Goal: Download file/media

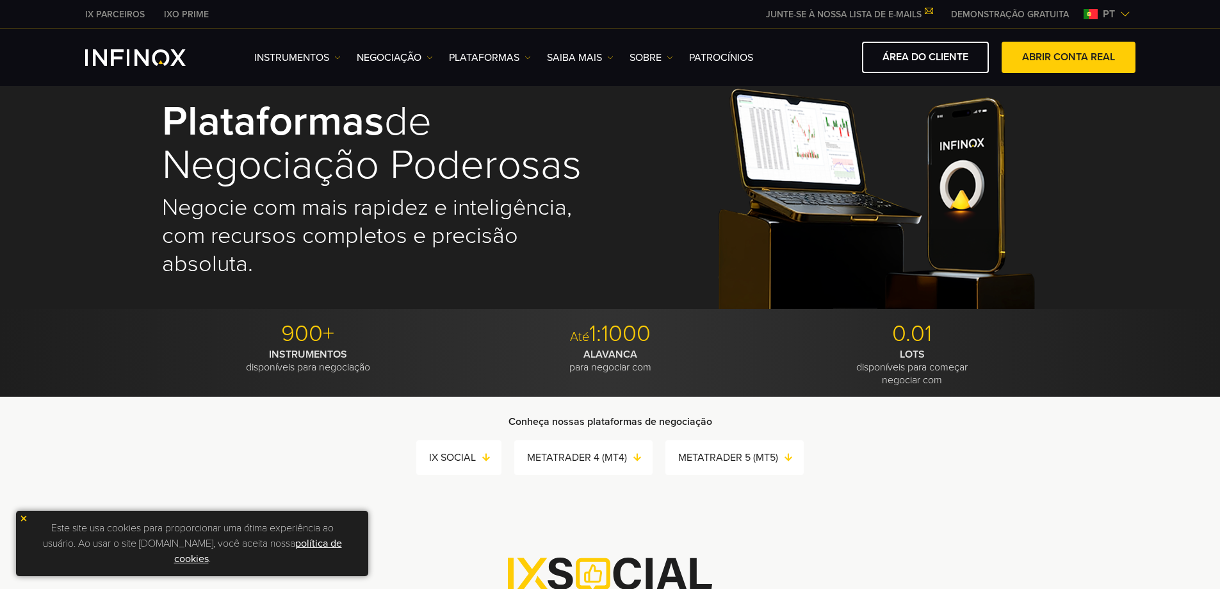
click at [1087, 14] on img at bounding box center [1091, 14] width 14 height 10
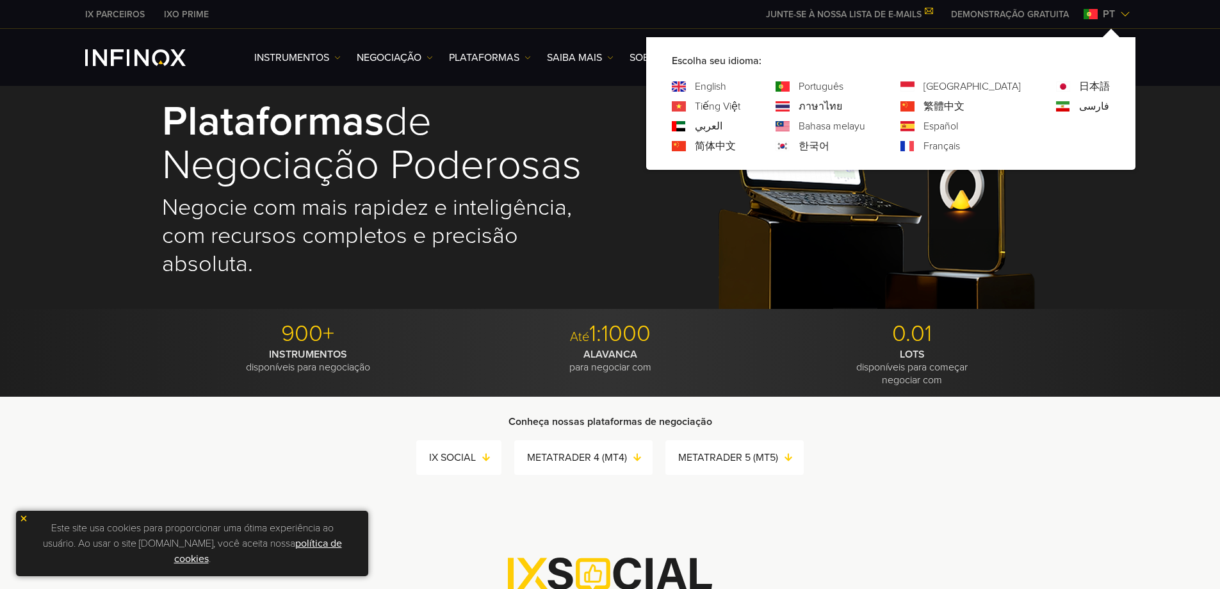
click at [844, 86] on link "Português" at bounding box center [821, 86] width 45 height 15
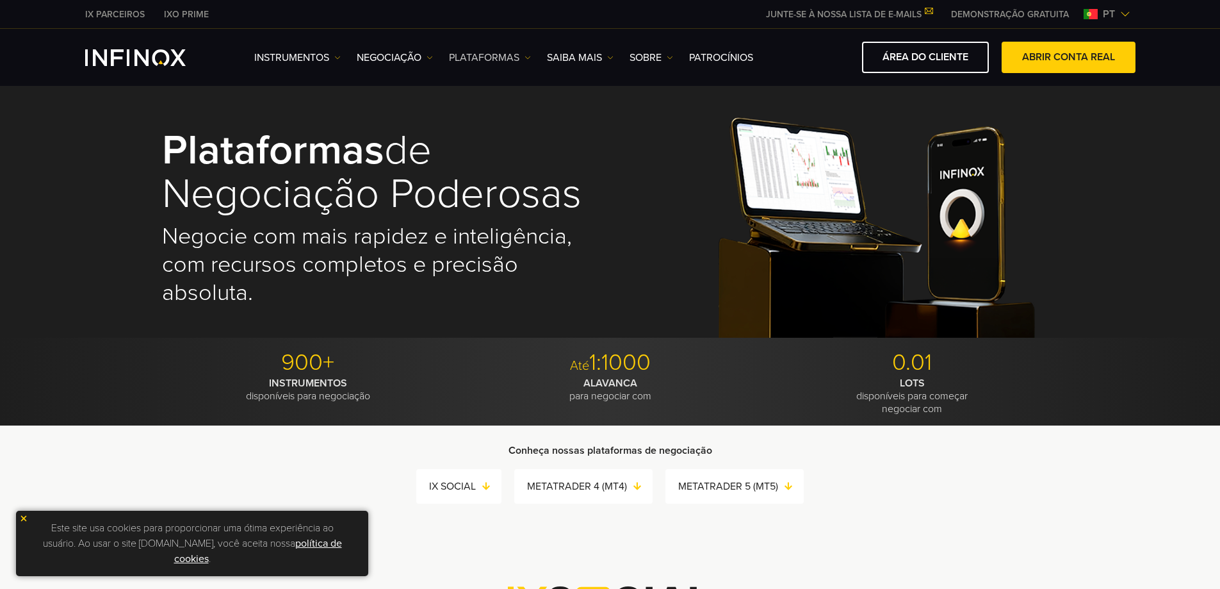
click at [527, 56] on img at bounding box center [528, 57] width 6 height 6
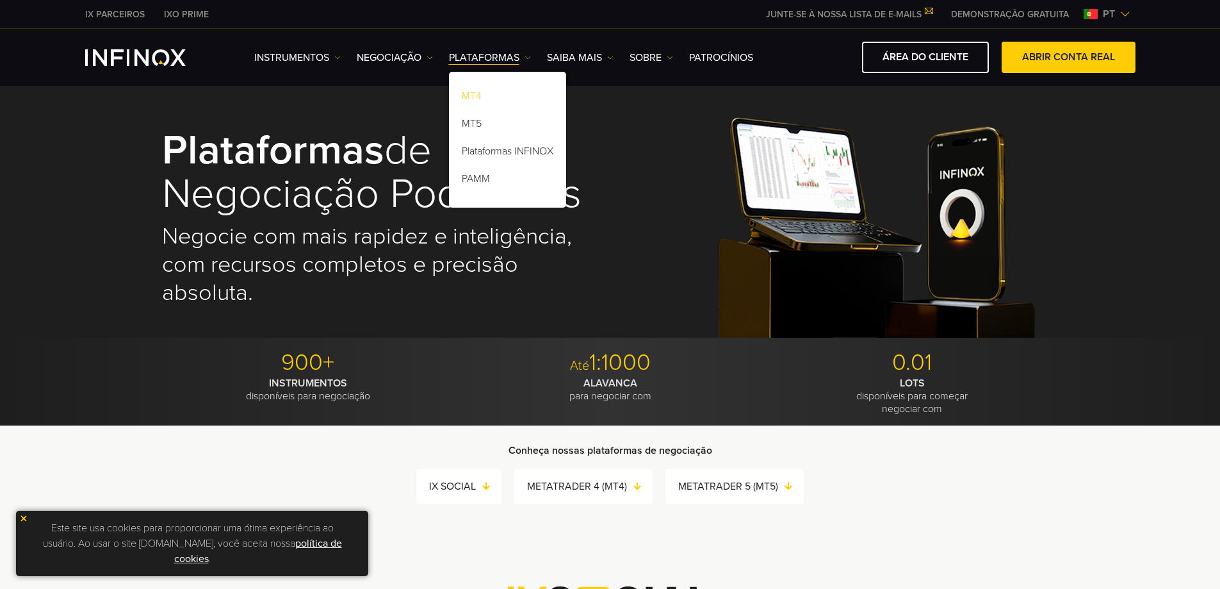
click at [476, 94] on link "MT4" at bounding box center [507, 99] width 117 height 28
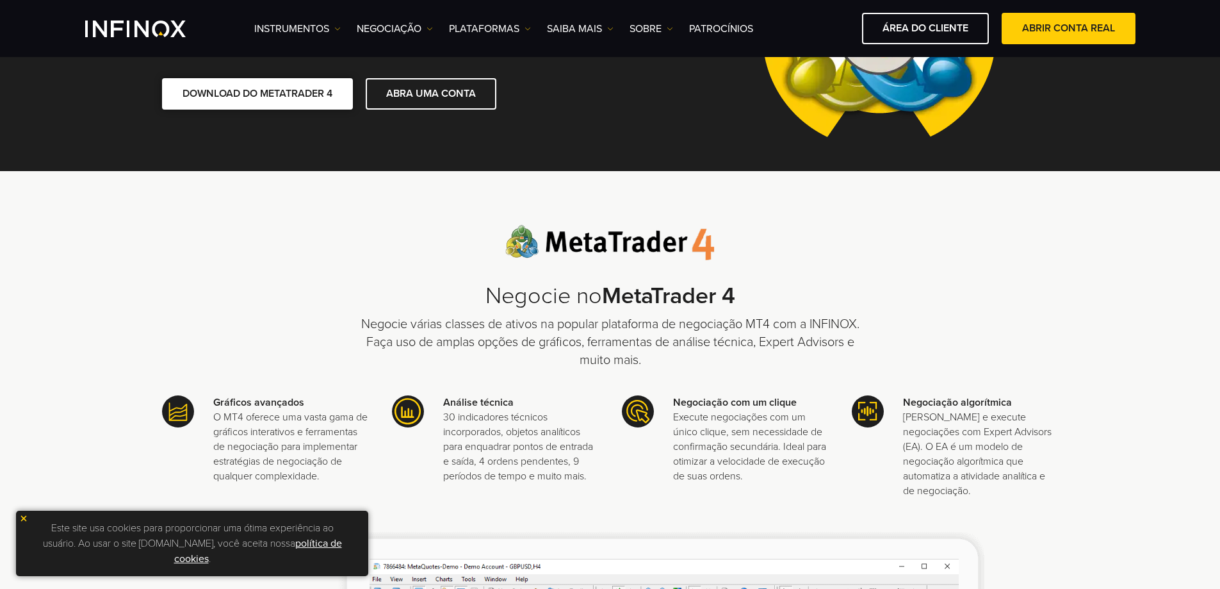
click at [289, 89] on link "DOWNLOAD DO METATRADER 4" at bounding box center [257, 93] width 191 height 31
